Goal: Task Accomplishment & Management: Manage account settings

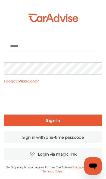
click at [19, 45] on input at bounding box center [53, 46] width 98 height 12
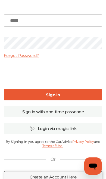
scroll to position [29, 0]
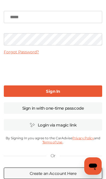
click at [80, 110] on link "Sign in with one-time passcode" at bounding box center [53, 107] width 98 height 11
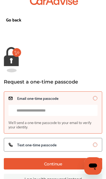
scroll to position [23, 0]
click at [66, 106] on input "Email one-time passcode We’ll send a one-time passcode to your email to verify …" at bounding box center [52, 110] width 89 height 11
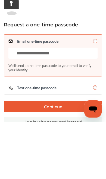
scroll to position [45, 0]
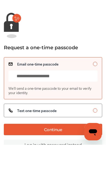
click at [24, 158] on button "Continue" at bounding box center [53, 163] width 98 height 11
click at [83, 105] on input "**********" at bounding box center [52, 110] width 89 height 11
type input "**********"
click at [71, 158] on button "Continue" at bounding box center [53, 163] width 98 height 11
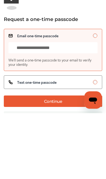
scroll to position [14, 0]
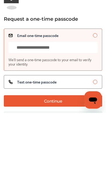
click at [67, 148] on div "Text one-time passcode" at bounding box center [52, 148] width 89 height 4
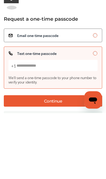
click at [54, 131] on input "Text one-time passcode We’ll send a one-time passcode to your phone number to v…" at bounding box center [52, 131] width 89 height 11
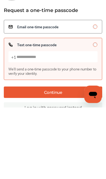
type input "**********"
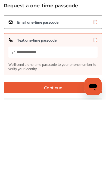
click at [24, 161] on button "Continue" at bounding box center [53, 166] width 98 height 11
click at [102, 82] on div "Request a one-time passcode" at bounding box center [53, 85] width 98 height 6
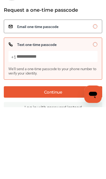
scroll to position [21, 0]
